Goal: Information Seeking & Learning: Learn about a topic

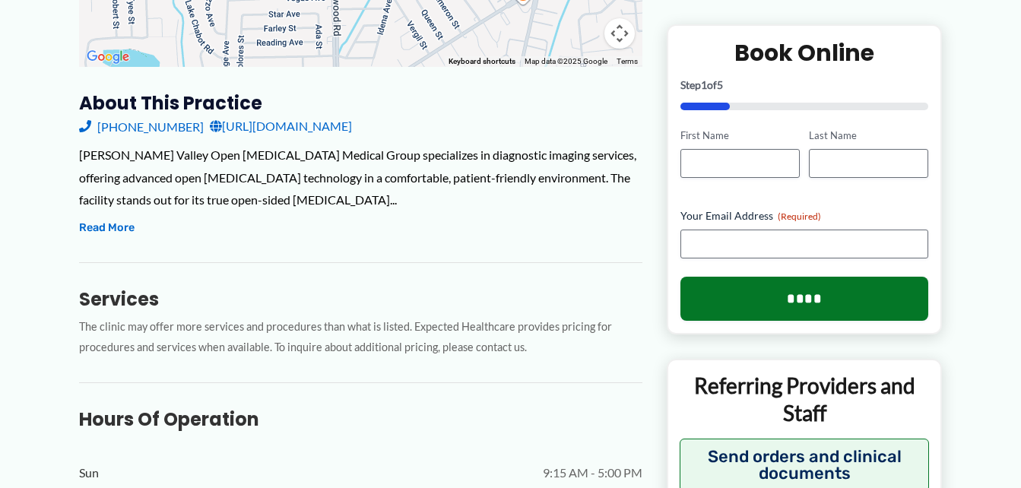
scroll to position [537, 0]
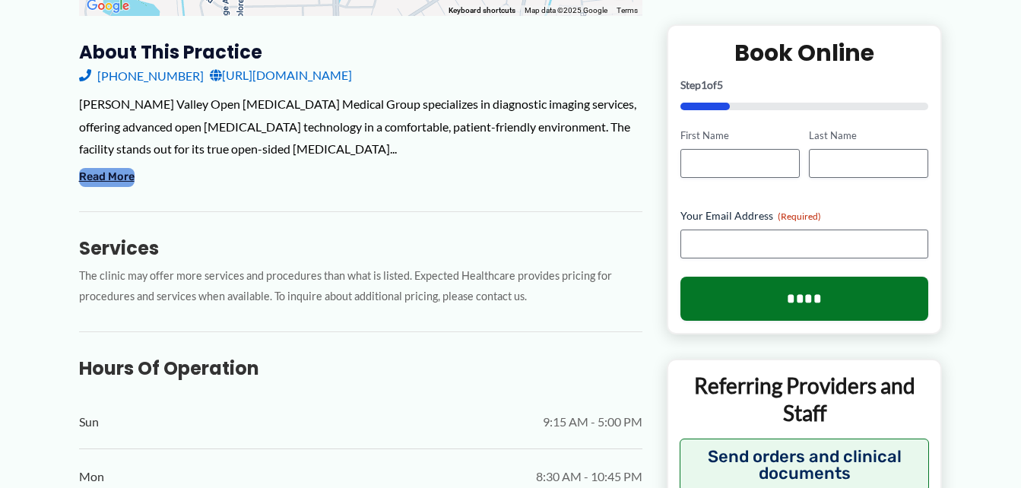
click at [109, 168] on button "Read More" at bounding box center [107, 177] width 56 height 18
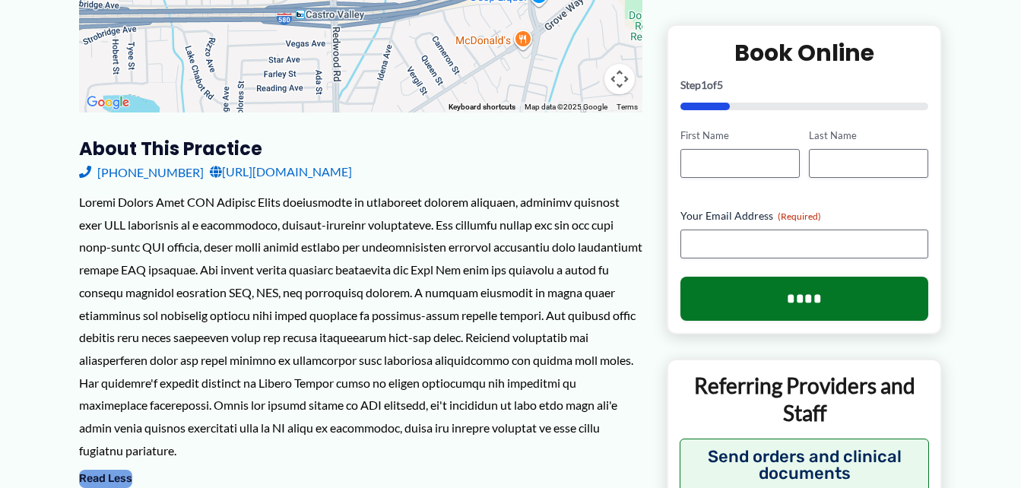
scroll to position [14, 0]
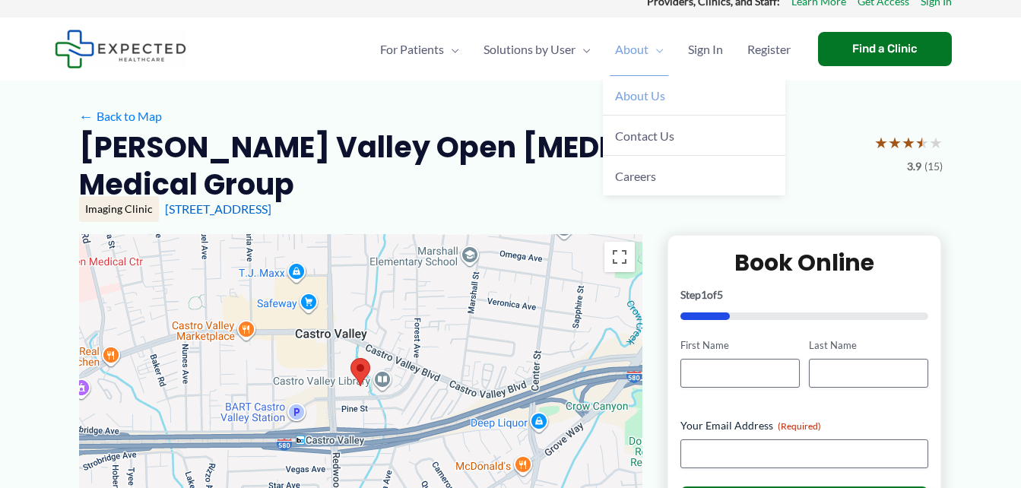
click at [638, 96] on span "About Us" at bounding box center [640, 95] width 50 height 14
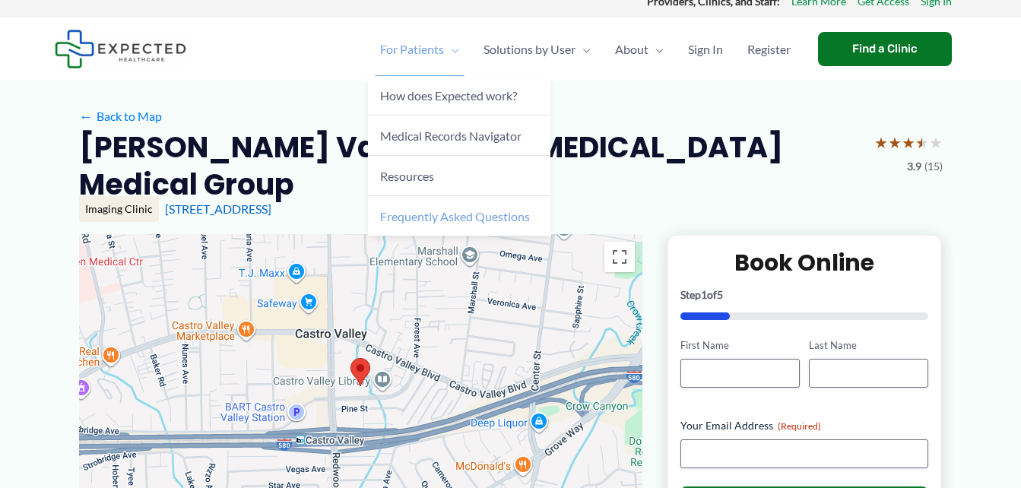
click at [418, 217] on span "Frequently Asked Questions" at bounding box center [455, 216] width 150 height 14
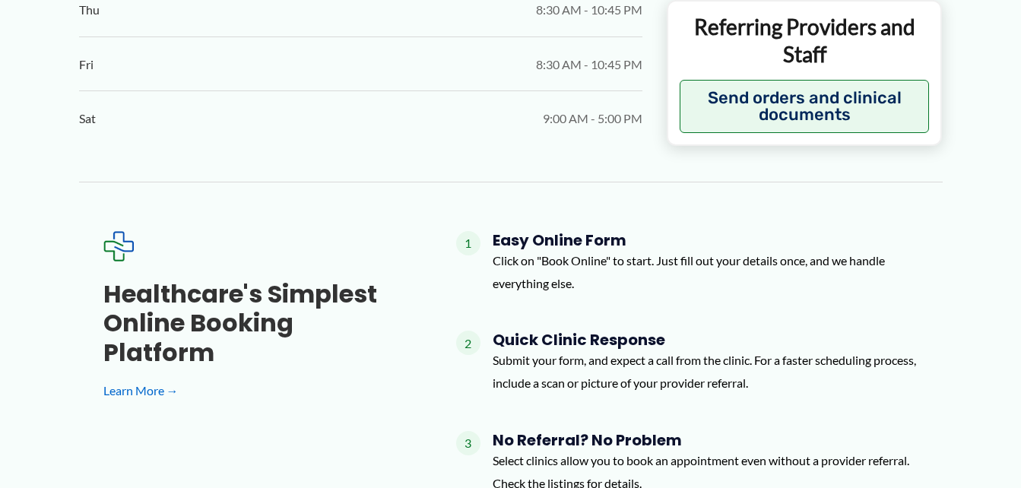
scroll to position [1382, 0]
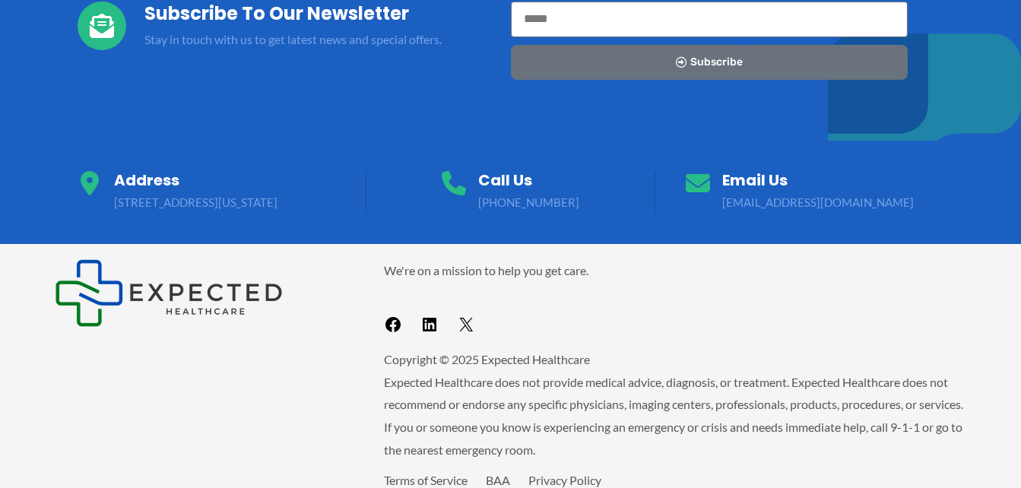
scroll to position [1684, 0]
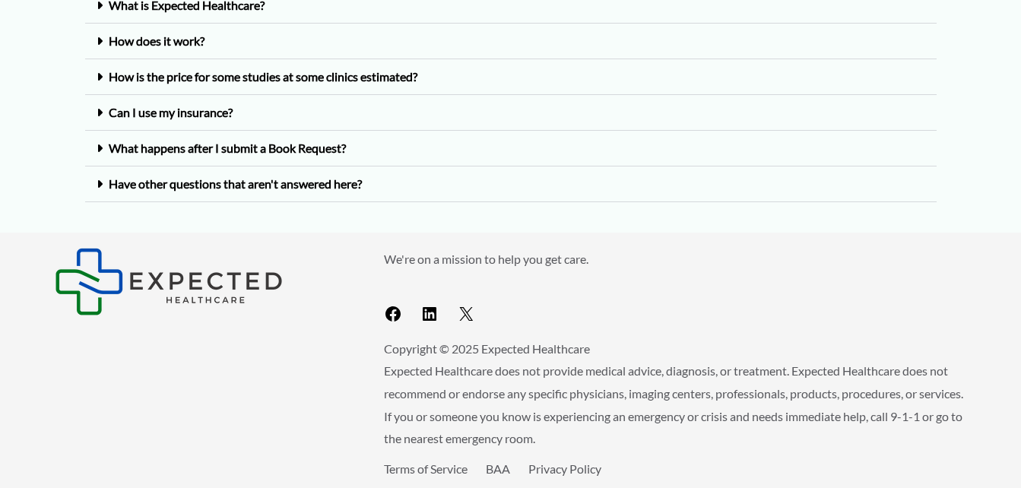
scroll to position [224, 0]
